Goal: Task Accomplishment & Management: Manage account settings

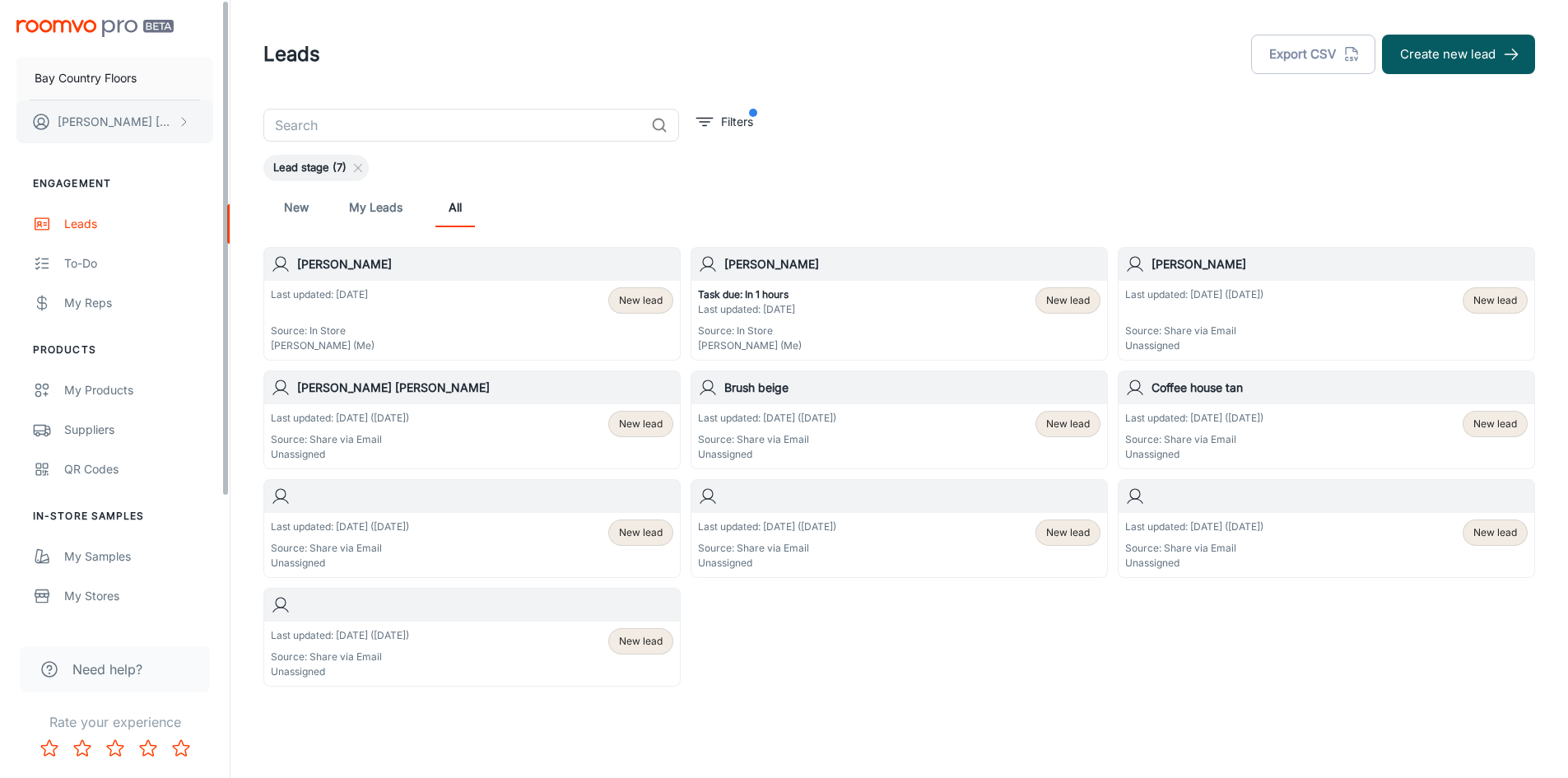
click at [94, 122] on p "[PERSON_NAME]" at bounding box center [115, 122] width 116 height 18
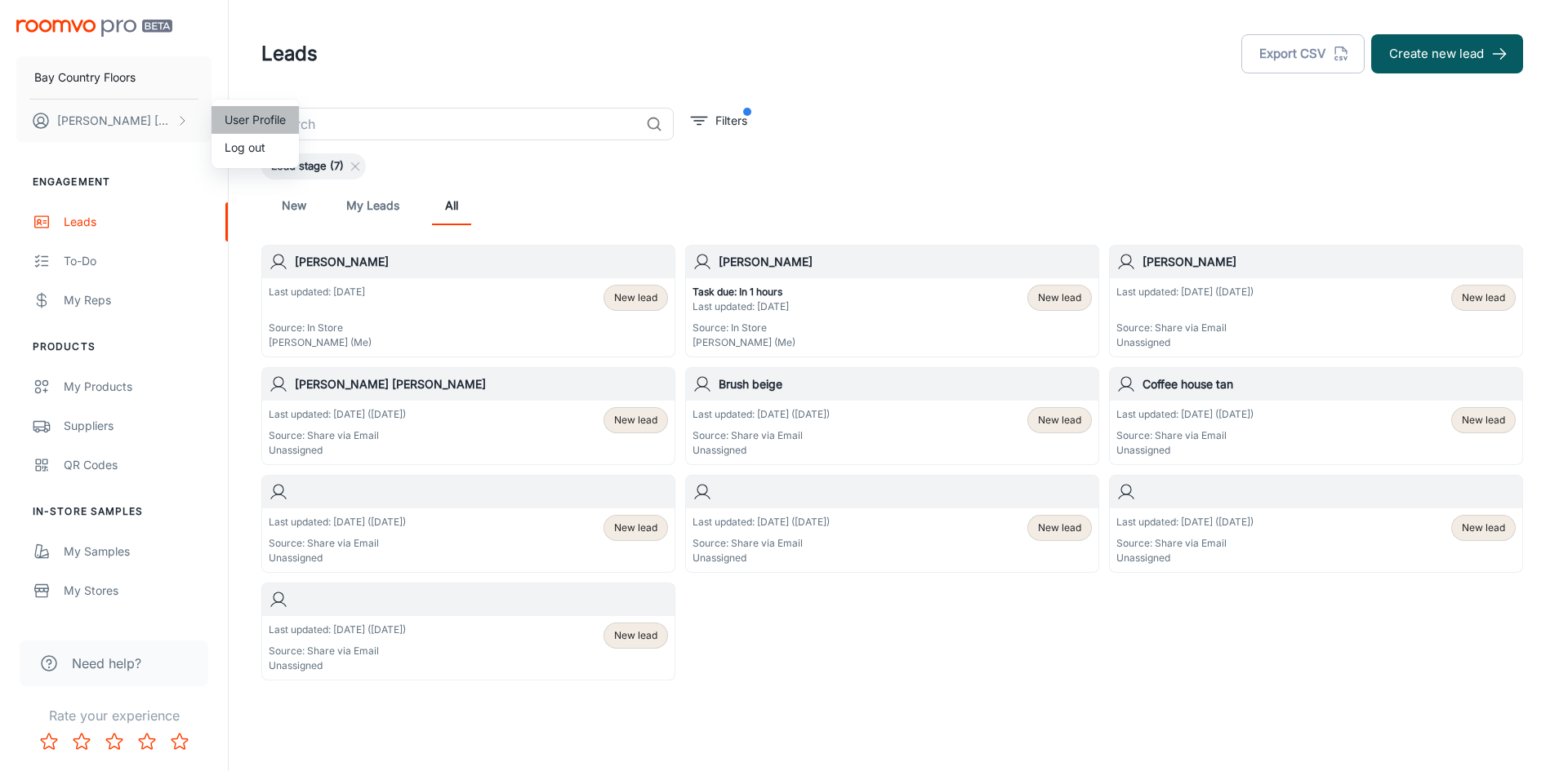
click at [236, 121] on li "User Profile" at bounding box center [255, 119] width 87 height 28
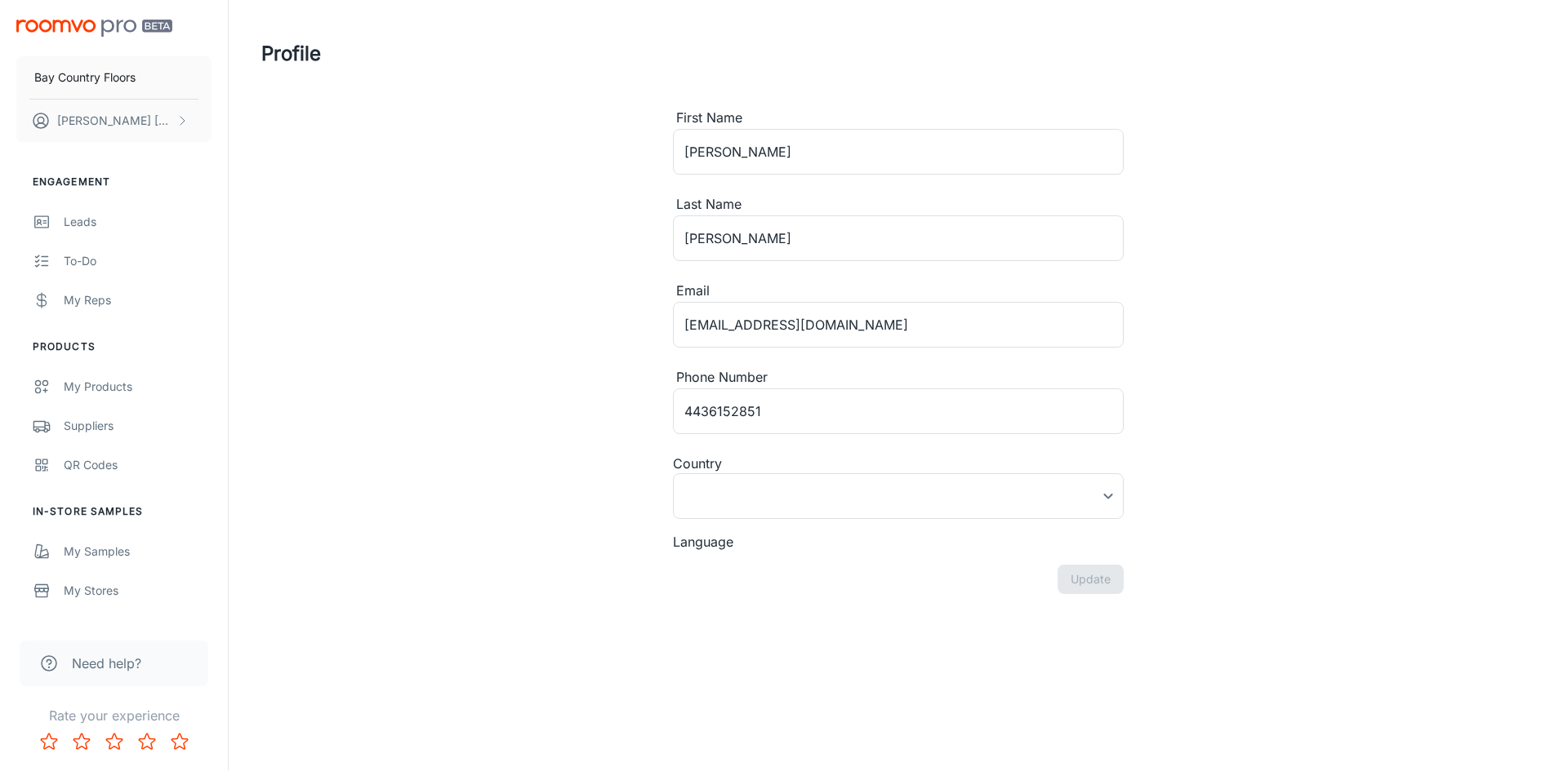
type input "[GEOGRAPHIC_DATA]"
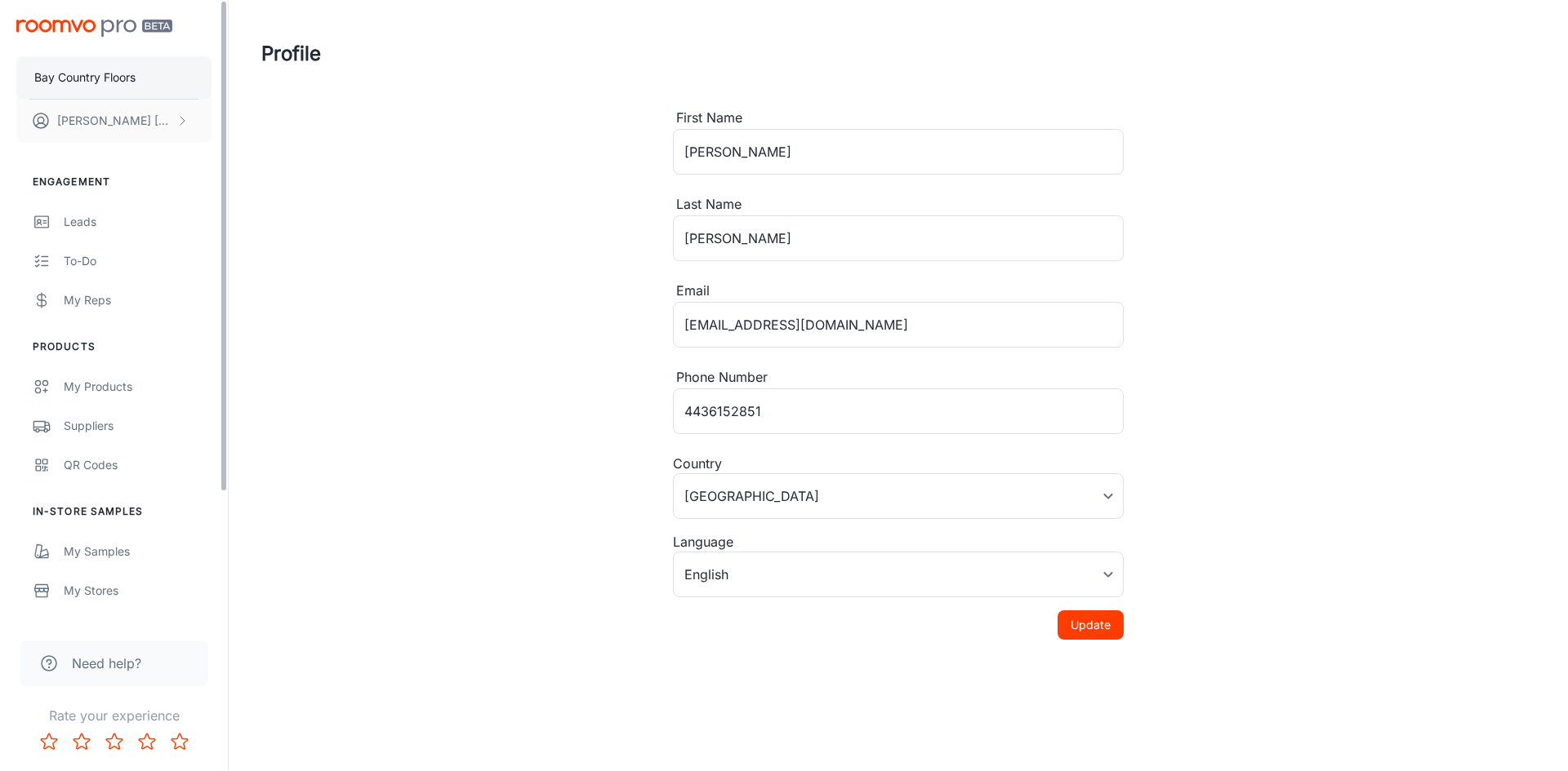
click at [107, 79] on p "Bay Country Floors" at bounding box center [85, 78] width 101 height 18
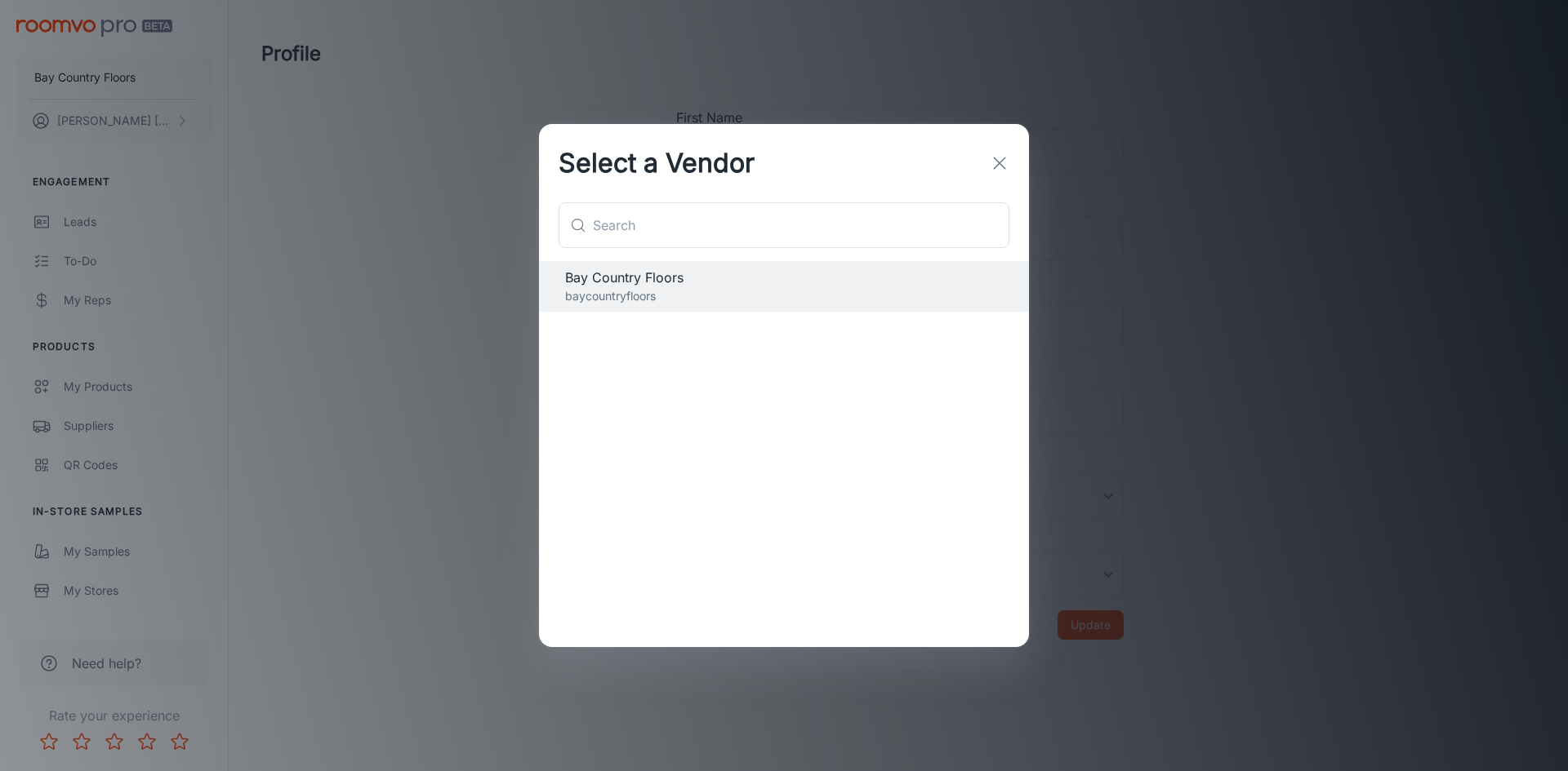
click at [1004, 172] on icon "button" at bounding box center [999, 164] width 20 height 20
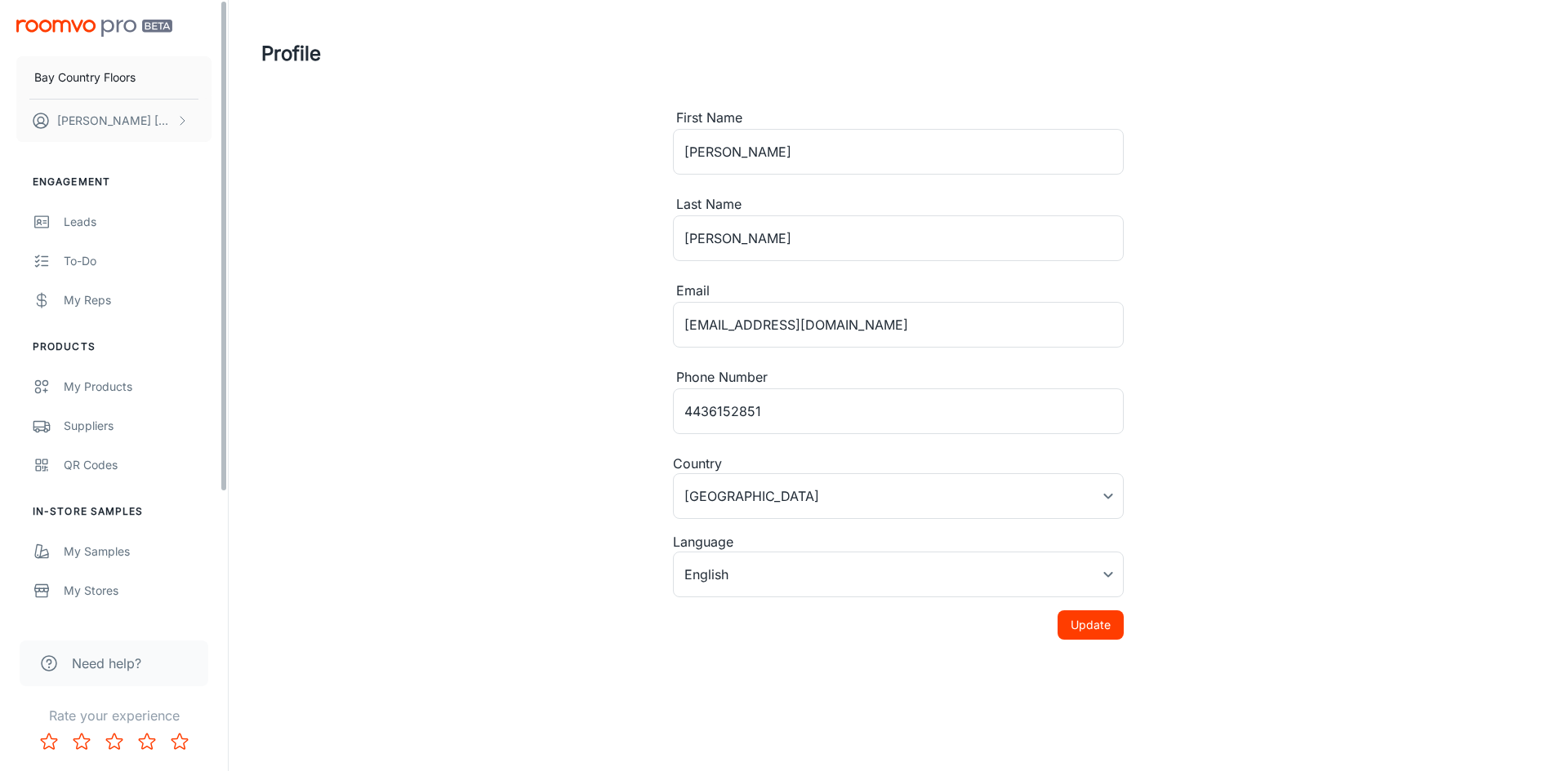
click at [104, 29] on img "scrollable content" at bounding box center [94, 28] width 156 height 17
